Goal: Information Seeking & Learning: Understand process/instructions

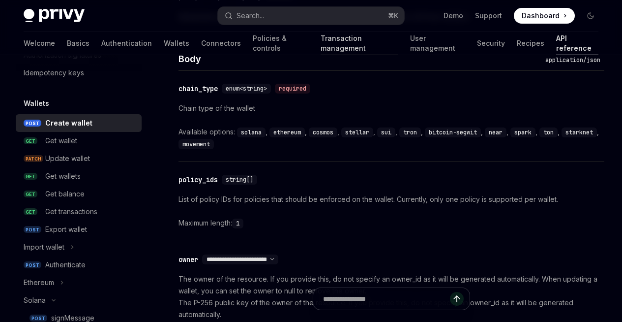
scroll to position [622, 0]
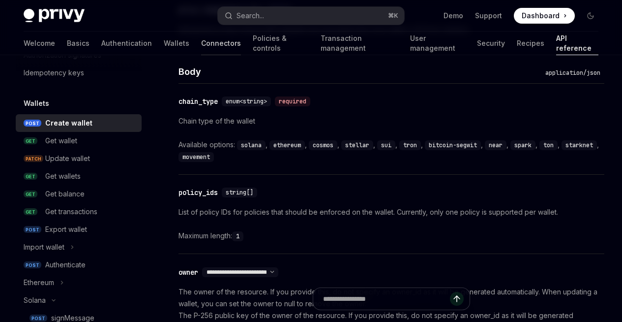
click at [201, 49] on link "Connectors" at bounding box center [221, 43] width 40 height 24
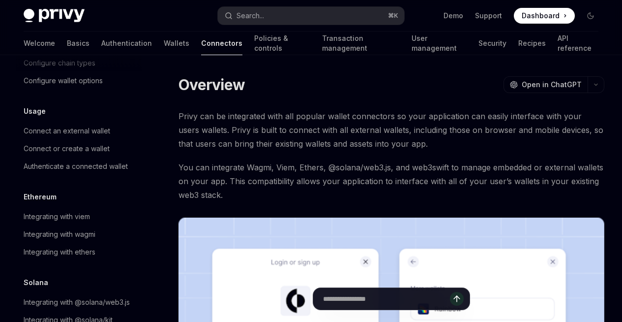
scroll to position [105, 0]
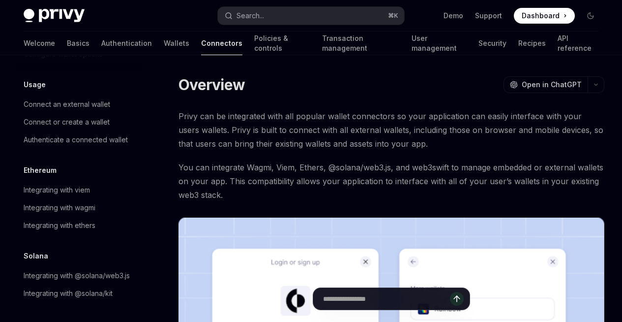
click at [143, 36] on div "Welcome Basics Authentication Wallets Connectors Policies & controls Transactio…" at bounding box center [311, 43] width 575 height 24
click at [164, 42] on link "Wallets" at bounding box center [177, 43] width 26 height 24
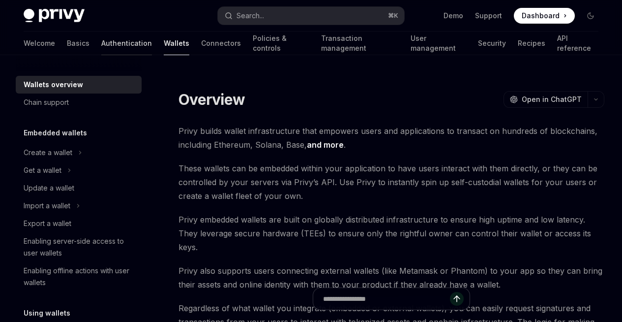
click at [101, 44] on link "Authentication" at bounding box center [126, 43] width 51 height 24
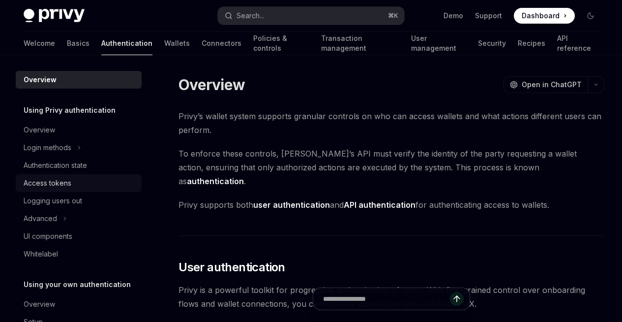
scroll to position [27, 0]
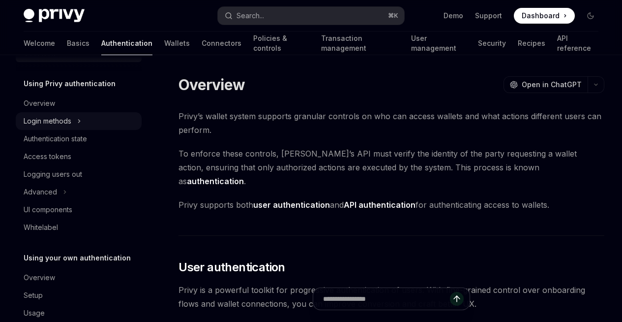
click at [69, 125] on div "Login methods" at bounding box center [48, 121] width 48 height 12
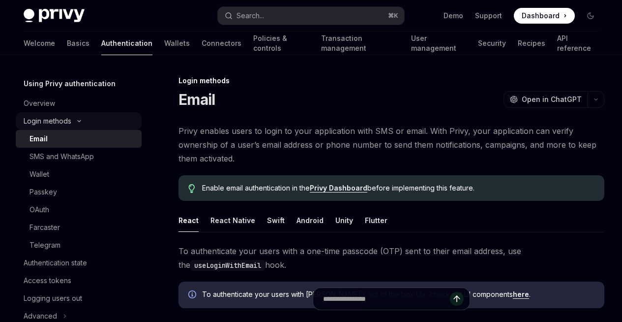
click at [70, 123] on div "Login methods" at bounding box center [48, 121] width 48 height 12
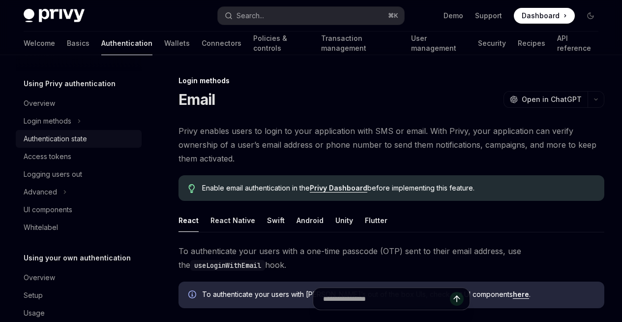
click at [69, 142] on div "Authentication state" at bounding box center [55, 139] width 63 height 12
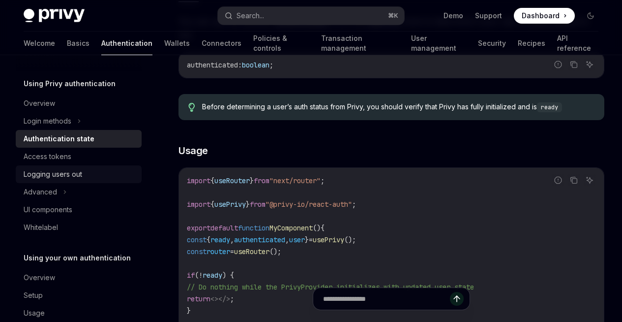
scroll to position [46, 0]
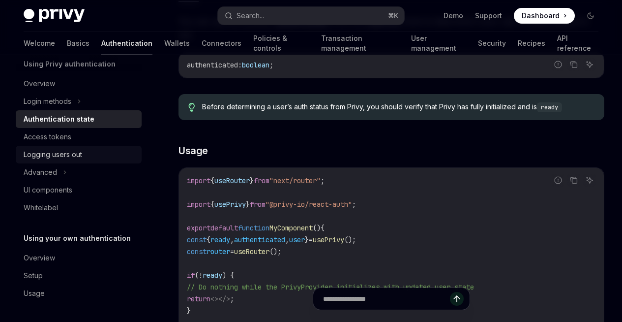
click at [67, 159] on div "Logging users out" at bounding box center [53, 155] width 59 height 12
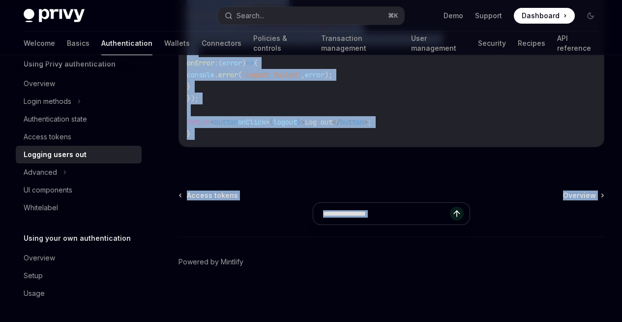
scroll to position [641, 0]
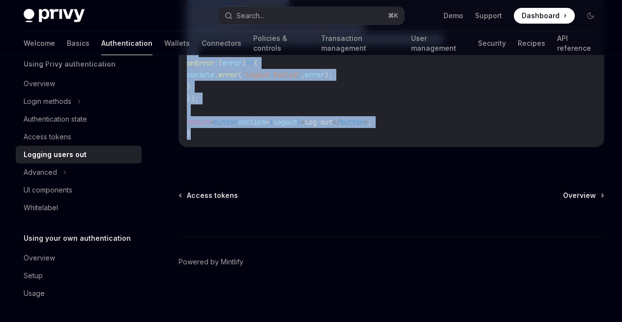
drag, startPoint x: 179, startPoint y: 79, endPoint x: 426, endPoint y: 157, distance: 259.8
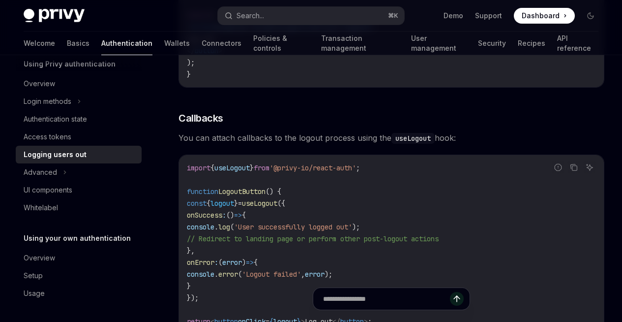
click at [418, 145] on span "You can attach callbacks to the logout process using the useLogout hook:" at bounding box center [392, 138] width 426 height 14
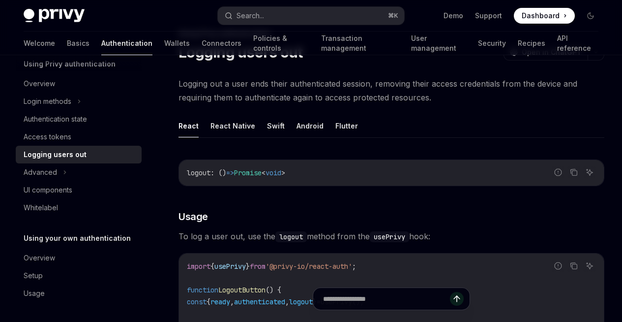
scroll to position [0, 0]
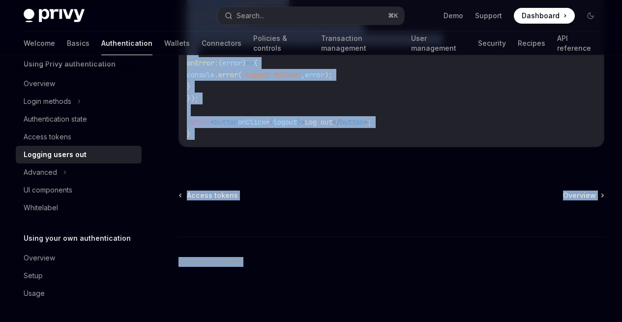
drag, startPoint x: 177, startPoint y: 74, endPoint x: 436, endPoint y: 275, distance: 327.8
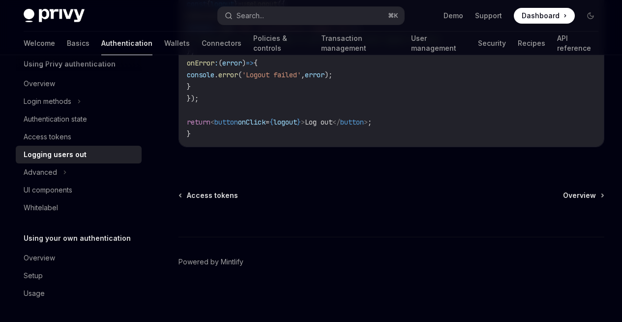
click at [0, 0] on div "On this page Usage Callbacks" at bounding box center [0, 0] width 0 height 0
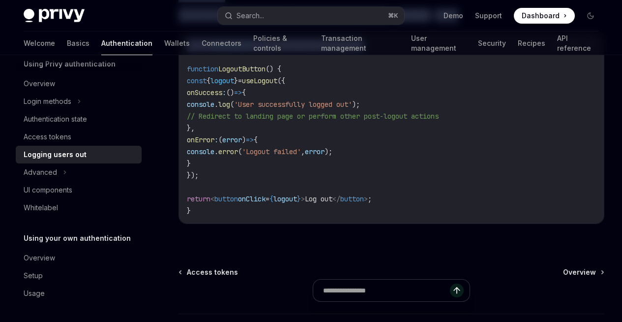
scroll to position [273, 0]
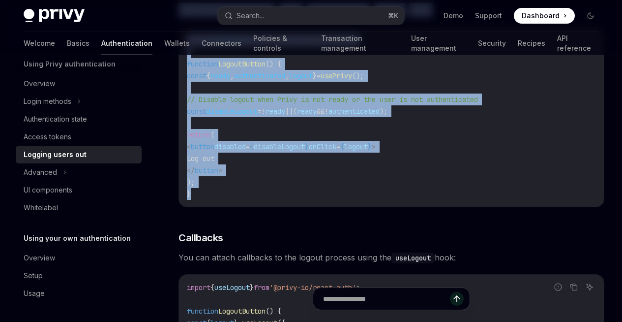
drag, startPoint x: 173, startPoint y: 95, endPoint x: 440, endPoint y: 212, distance: 291.4
click at [446, 227] on div "On this page Usage Callbacks Using Privy authentication Logging users out OpenA…" at bounding box center [311, 211] width 591 height 858
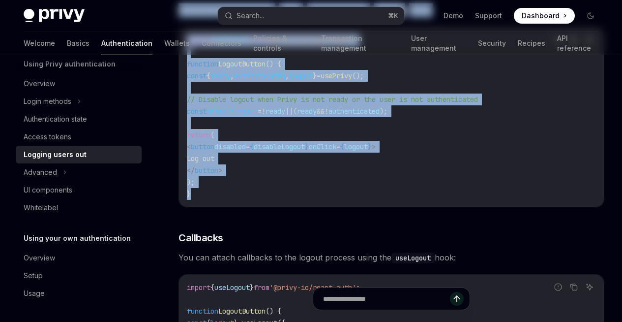
scroll to position [0, 0]
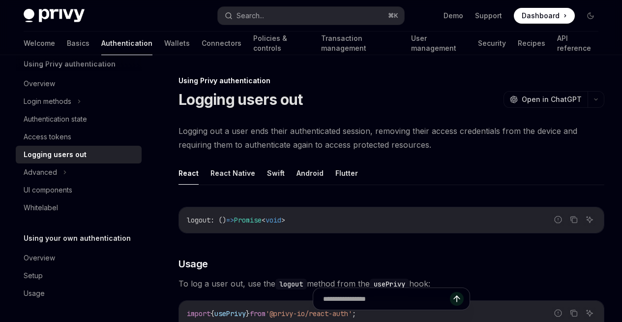
click at [194, 184] on button "React" at bounding box center [189, 172] width 20 height 23
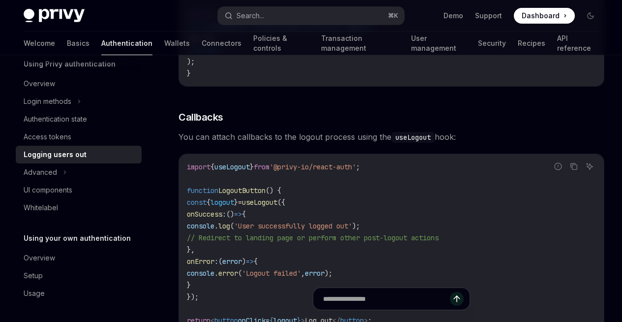
scroll to position [641, 0]
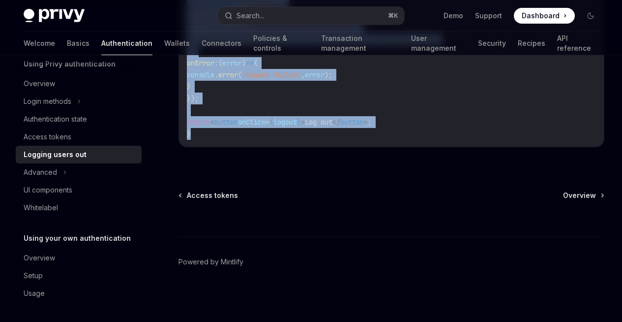
drag, startPoint x: 170, startPoint y: 73, endPoint x: 407, endPoint y: 152, distance: 249.3
copy div "Lorem Ipsum dolorsitametco Adipisc elits doe TempOR Inci ut LaboREE DoloRE Magn…"
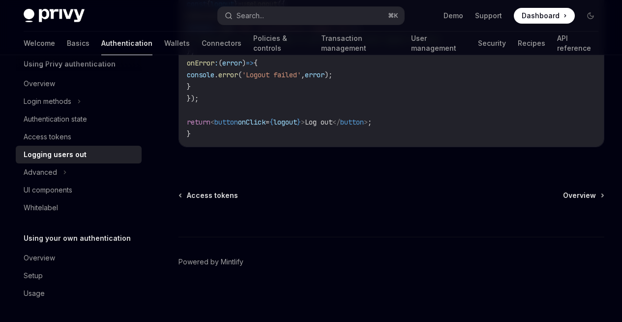
click at [0, 0] on div "On this page Usage Callbacks" at bounding box center [0, 0] width 0 height 0
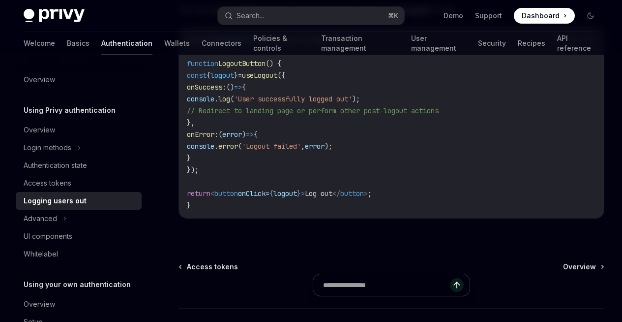
scroll to position [427, 0]
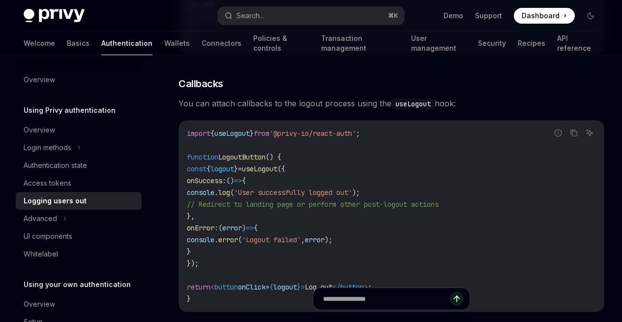
drag, startPoint x: 221, startPoint y: 138, endPoint x: 320, endPoint y: 147, distance: 99.3
click at [320, 110] on span "You can attach callbacks to the logout process using the useLogout hook:" at bounding box center [392, 103] width 426 height 14
click at [387, 171] on div "import { useLogout } from '@privy-io/react-auth' ; function LogoutButton () { c…" at bounding box center [391, 215] width 425 height 191
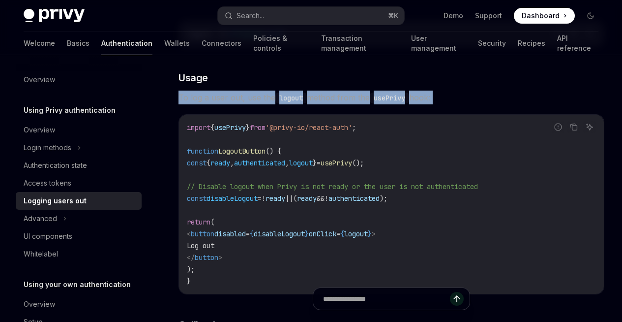
drag, startPoint x: 179, startPoint y: 104, endPoint x: 296, endPoint y: 133, distance: 120.6
click at [296, 133] on div "Using Privy authentication Logging users out OpenAI Open in ChatGPT OpenAI Open…" at bounding box center [299, 308] width 614 height 839
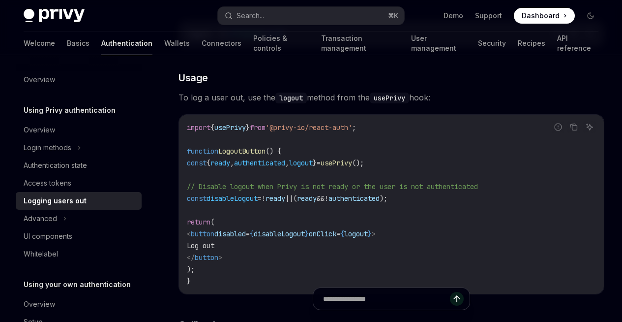
click at [0, 0] on div "On this page Usage Callbacks" at bounding box center [0, 0] width 0 height 0
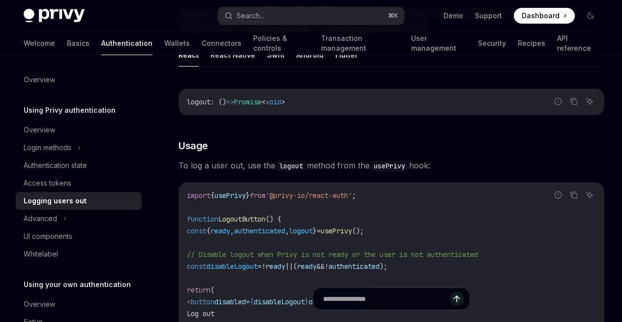
scroll to position [0, 0]
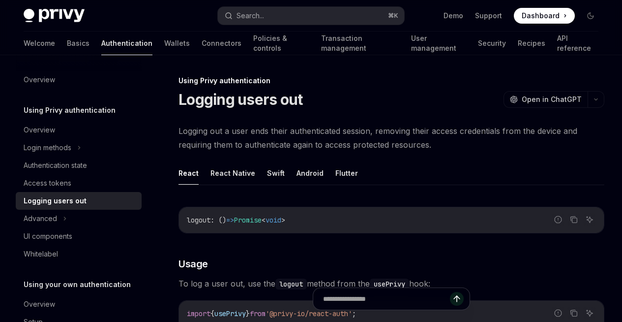
click at [0, 0] on div "On this page Usage Callbacks" at bounding box center [0, 0] width 0 height 0
click at [236, 184] on button "React Native" at bounding box center [233, 172] width 45 height 23
click at [189, 184] on button "React" at bounding box center [189, 172] width 20 height 23
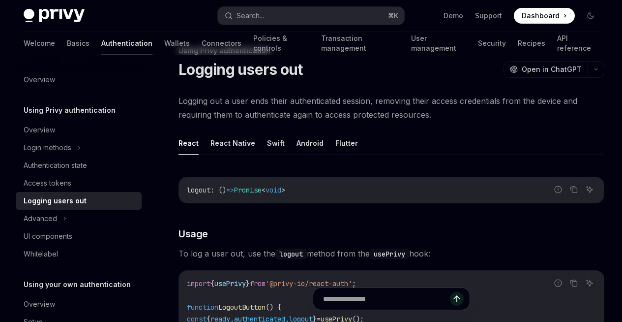
scroll to position [61, 0]
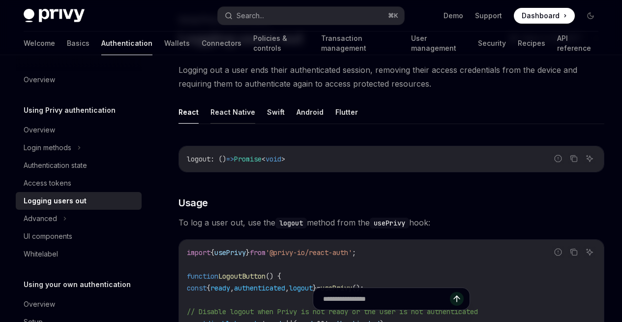
click at [235, 122] on button "React Native" at bounding box center [233, 111] width 45 height 23
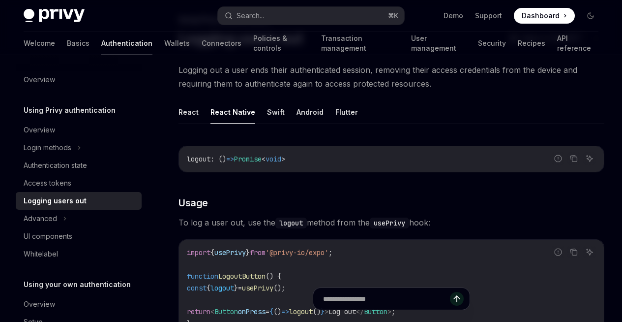
click at [283, 124] on ul "React React Native Swift Android Flutter" at bounding box center [392, 112] width 426 height 24
click at [272, 123] on button "Swift" at bounding box center [276, 111] width 18 height 23
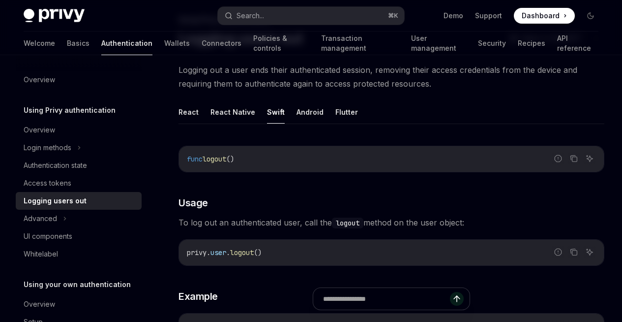
click at [289, 124] on ul "React React Native Swift Android Flutter" at bounding box center [392, 112] width 426 height 24
click at [299, 123] on button "Android" at bounding box center [310, 111] width 27 height 23
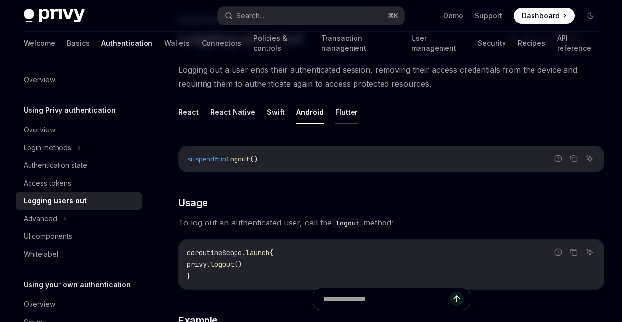
click at [348, 123] on button "Flutter" at bounding box center [346, 111] width 23 height 23
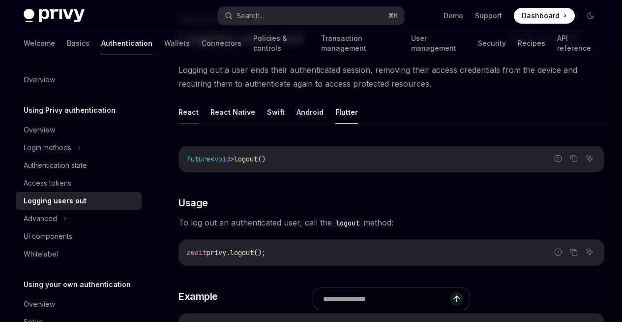
click at [192, 123] on button "React" at bounding box center [189, 111] width 20 height 23
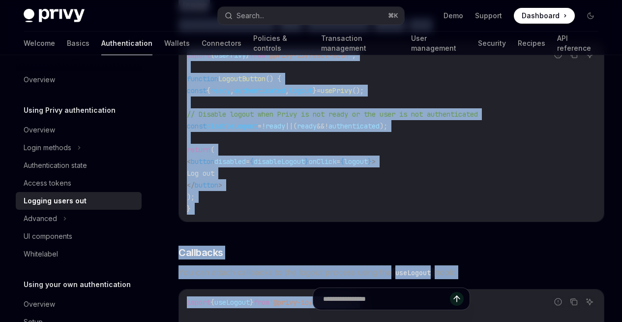
scroll to position [359, 0]
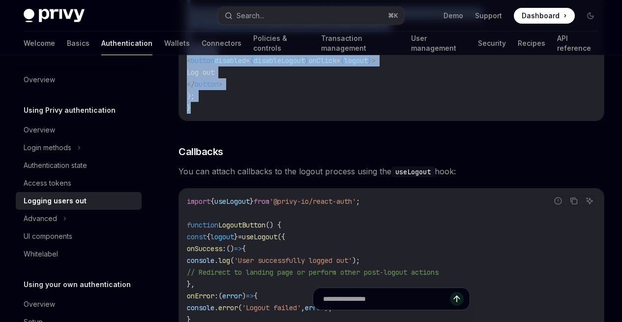
drag, startPoint x: 179, startPoint y: 131, endPoint x: 351, endPoint y: 142, distance: 172.4
click at [364, 150] on div "Report incorrect code Copy Ask AI logout : () => Promise < void > ​ Usage To lo…" at bounding box center [392, 117] width 426 height 558
copy div "logout : () => Promise < void > ​ Usage To log a user out, use the logout metho…"
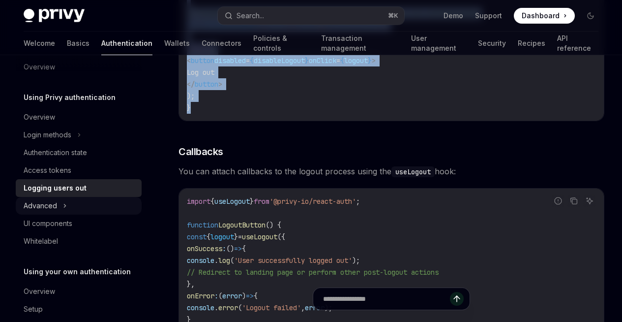
scroll to position [24, 0]
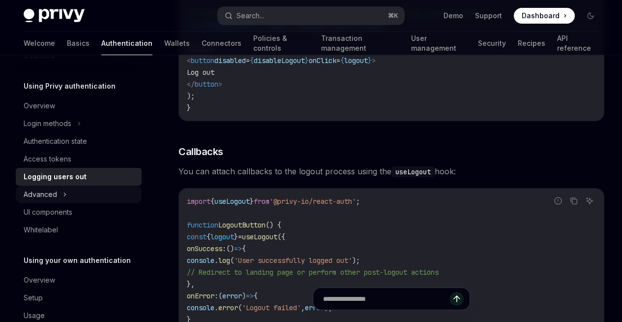
click at [73, 195] on div "Advanced" at bounding box center [79, 194] width 126 height 18
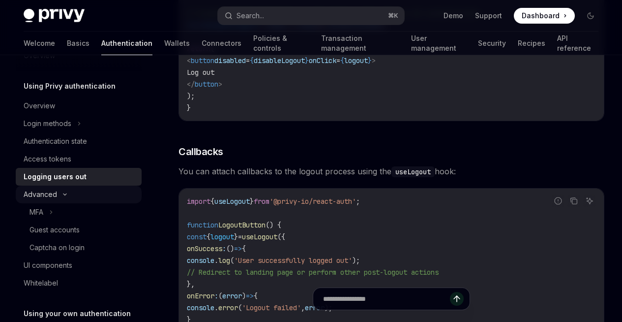
click at [73, 195] on div "Advanced" at bounding box center [79, 194] width 126 height 18
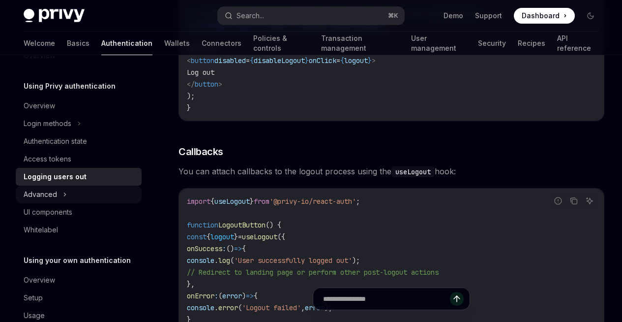
click at [73, 195] on div "Advanced" at bounding box center [79, 194] width 126 height 18
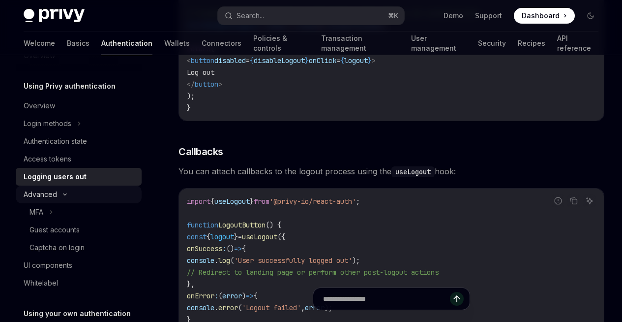
click at [116, 192] on div "Advanced" at bounding box center [79, 194] width 126 height 18
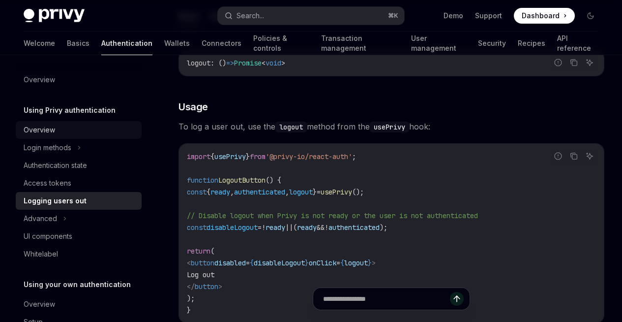
scroll to position [0, 0]
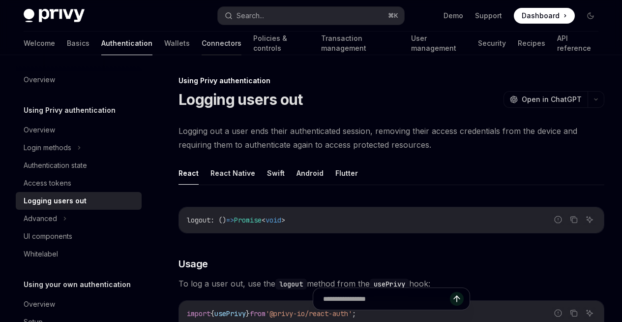
click at [202, 41] on link "Connectors" at bounding box center [222, 43] width 40 height 24
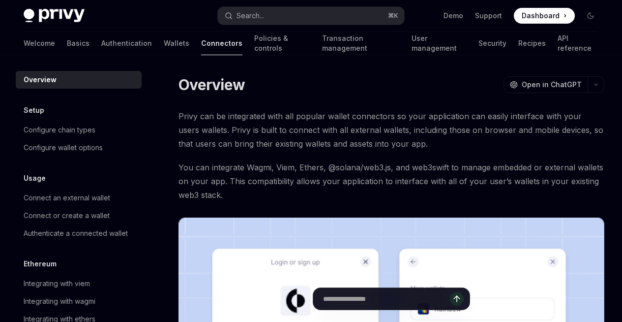
click at [254, 41] on link "Policies & controls" at bounding box center [282, 43] width 56 height 24
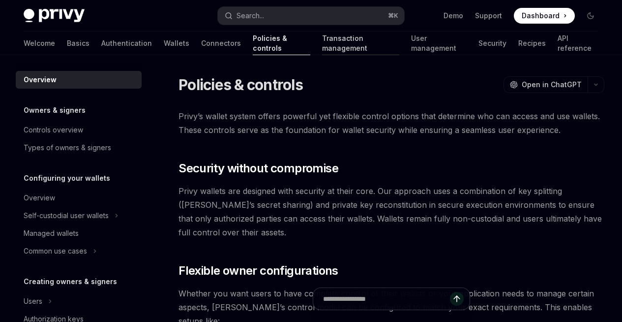
click at [322, 41] on link "Transaction management" at bounding box center [361, 43] width 78 height 24
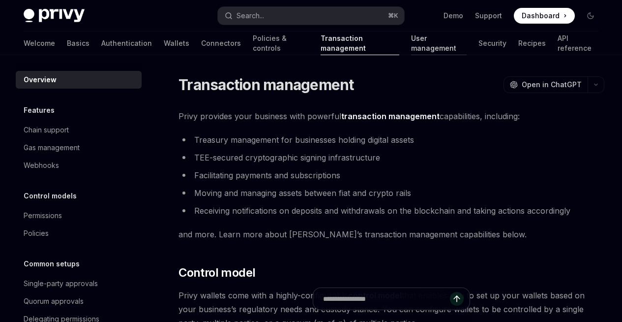
drag, startPoint x: 322, startPoint y: 45, endPoint x: 421, endPoint y: 42, distance: 98.9
click at [421, 42] on link "User management" at bounding box center [438, 43] width 55 height 24
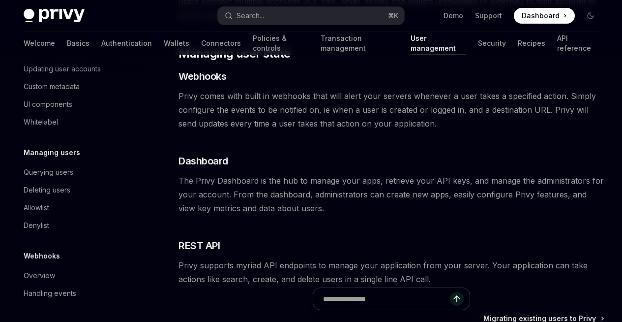
scroll to position [44, 0]
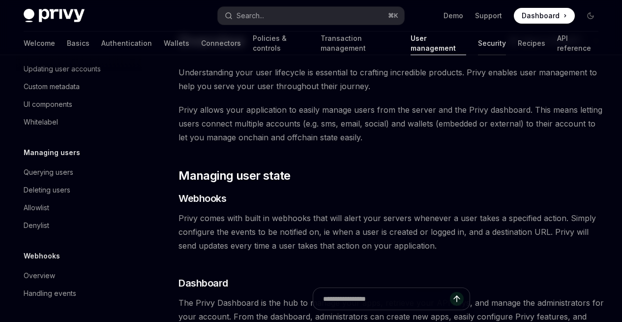
click at [478, 31] on link "Security" at bounding box center [492, 43] width 28 height 24
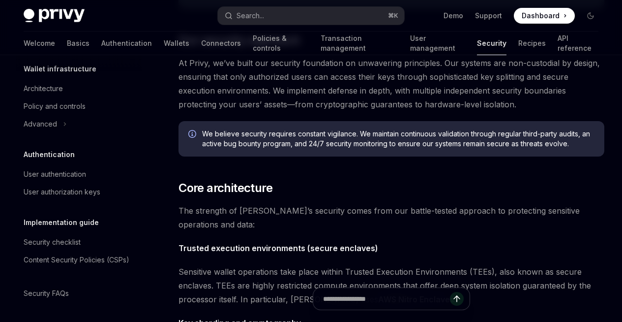
scroll to position [345, 0]
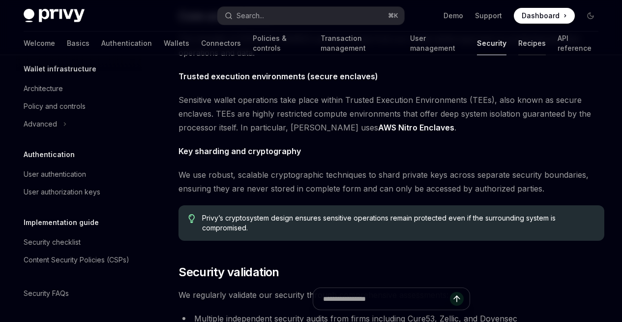
click at [518, 43] on link "Recipes" at bounding box center [532, 43] width 28 height 24
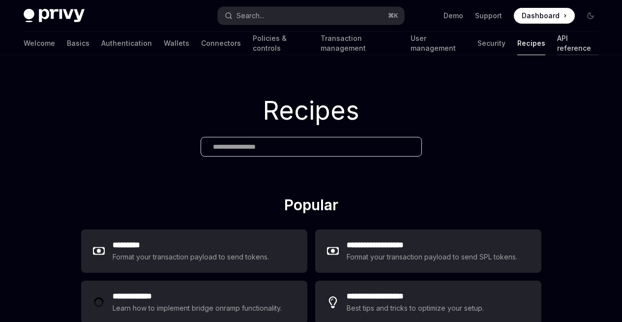
click at [557, 43] on link "API reference" at bounding box center [577, 43] width 41 height 24
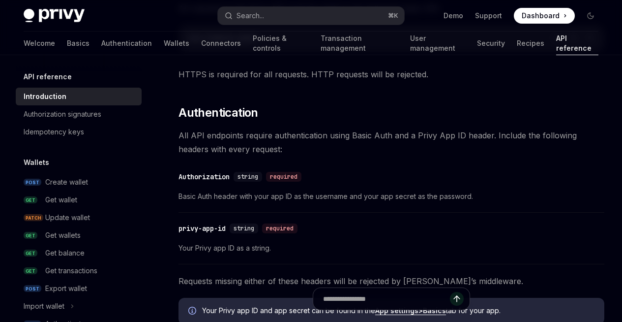
scroll to position [417, 0]
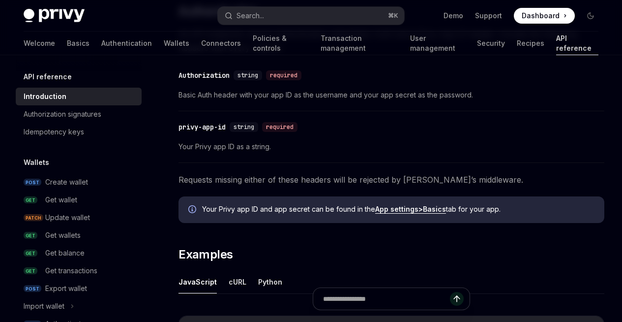
click at [556, 43] on link "API reference" at bounding box center [577, 43] width 42 height 24
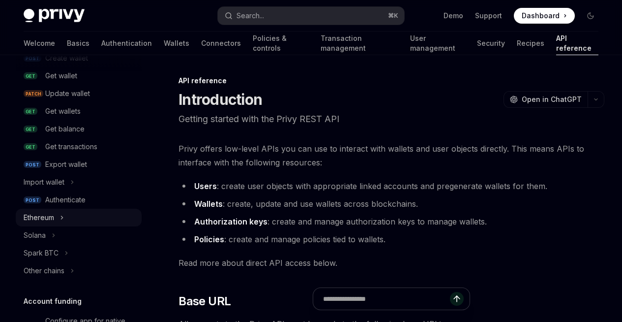
scroll to position [137, 0]
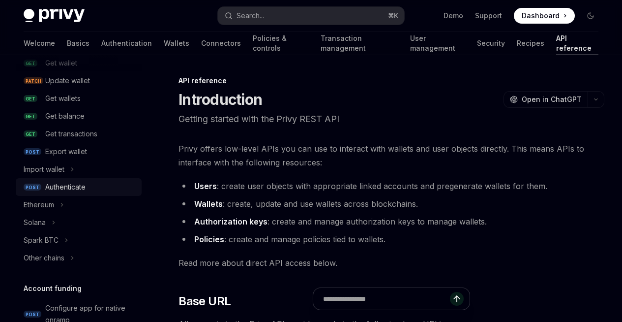
click at [74, 191] on div "Authenticate" at bounding box center [65, 187] width 40 height 12
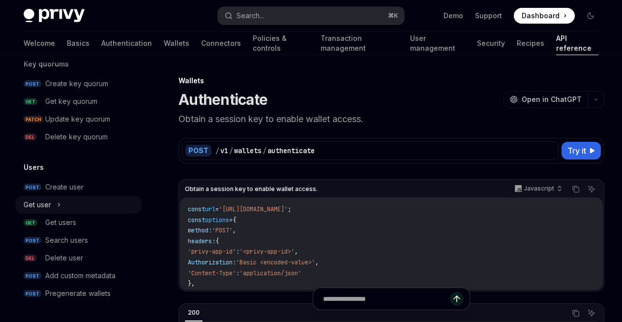
click at [54, 207] on div "Get user" at bounding box center [79, 205] width 126 height 18
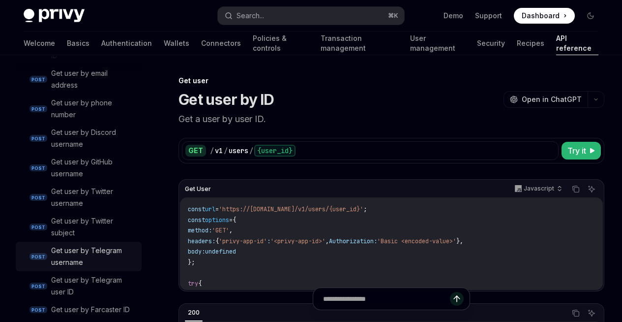
scroll to position [1021, 0]
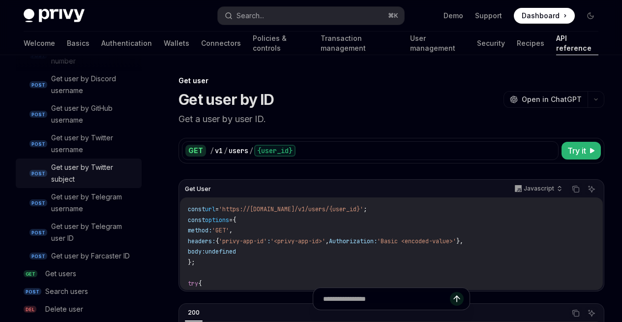
click at [101, 180] on div "Get user by Twitter subject" at bounding box center [93, 173] width 85 height 24
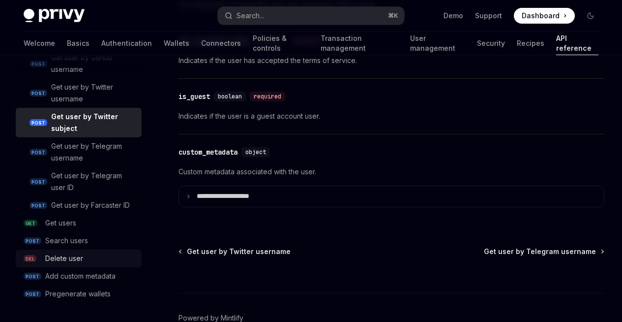
scroll to position [1084, 0]
click at [148, 37] on div "Welcome Basics Authentication Wallets Connectors Policies & controls Transactio…" at bounding box center [311, 43] width 575 height 24
click at [101, 44] on link "Authentication" at bounding box center [126, 43] width 51 height 24
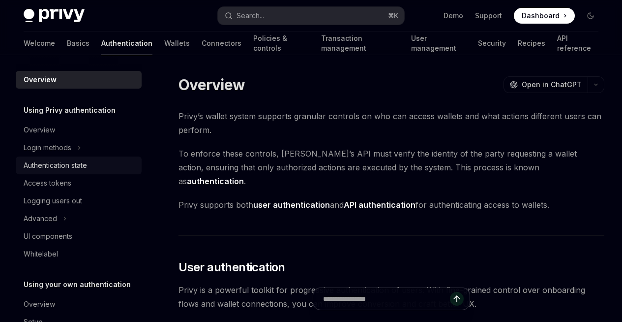
scroll to position [6, 0]
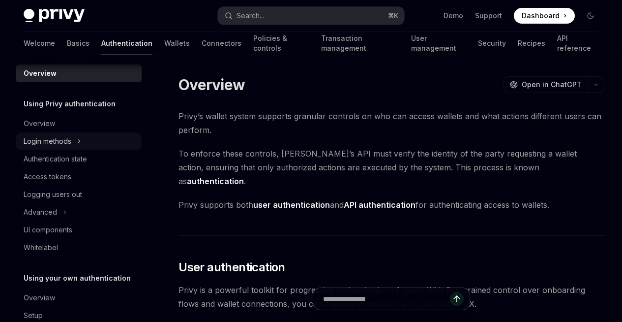
click at [63, 140] on div "Login methods" at bounding box center [48, 141] width 48 height 12
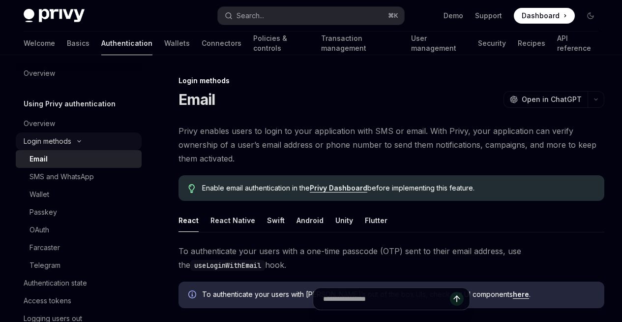
click at [63, 140] on div "Login methods" at bounding box center [48, 141] width 48 height 12
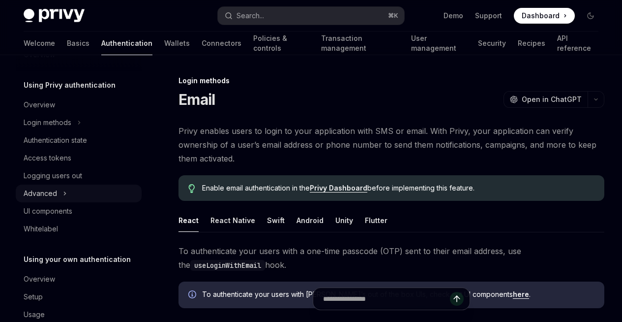
scroll to position [31, 0]
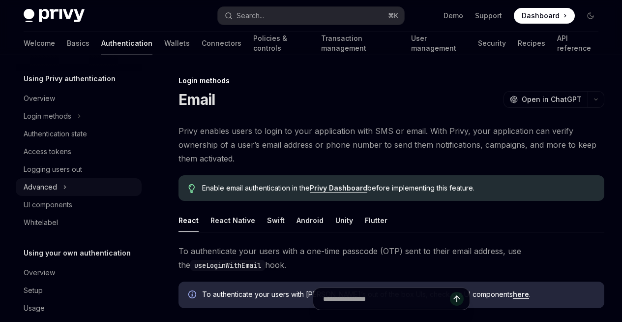
click at [63, 183] on icon at bounding box center [65, 187] width 4 height 12
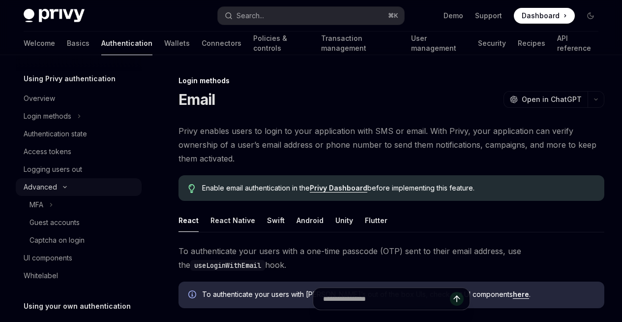
click at [62, 183] on div "Advanced" at bounding box center [79, 187] width 126 height 18
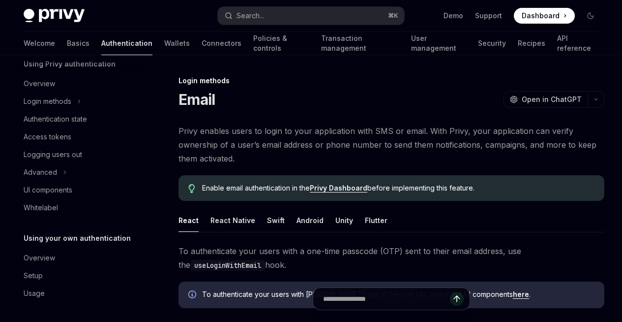
scroll to position [0, 0]
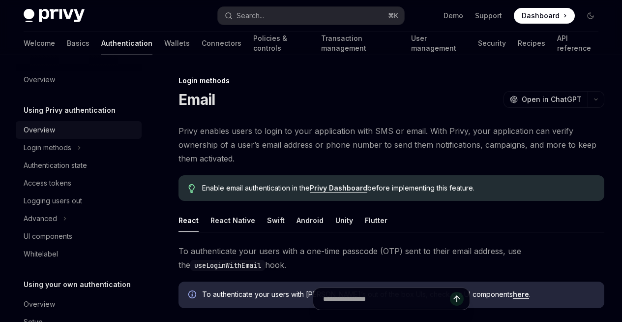
click at [33, 133] on div "Overview" at bounding box center [39, 130] width 31 height 12
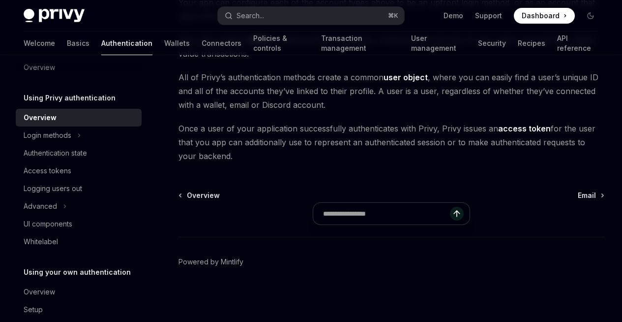
scroll to position [374, 0]
click at [70, 133] on div "Login methods" at bounding box center [48, 135] width 48 height 12
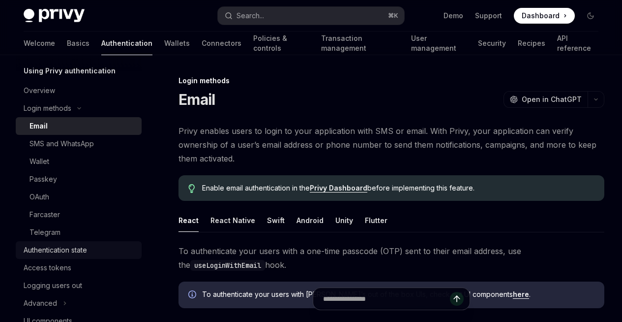
scroll to position [88, 0]
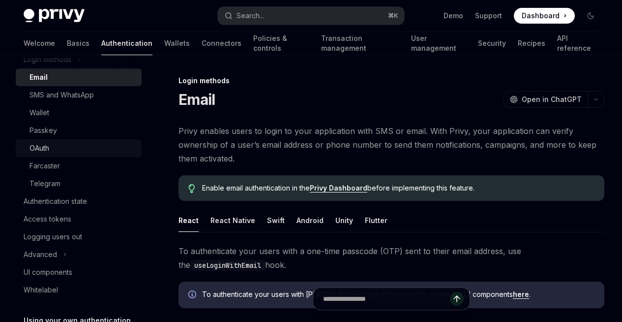
click at [53, 147] on div "OAuth" at bounding box center [83, 148] width 106 height 12
type textarea "*"
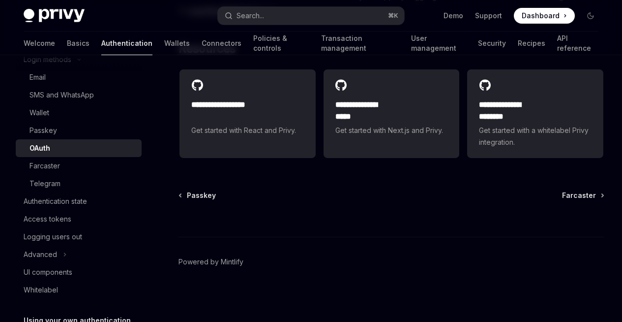
scroll to position [2424, 0]
